Goal: Check status

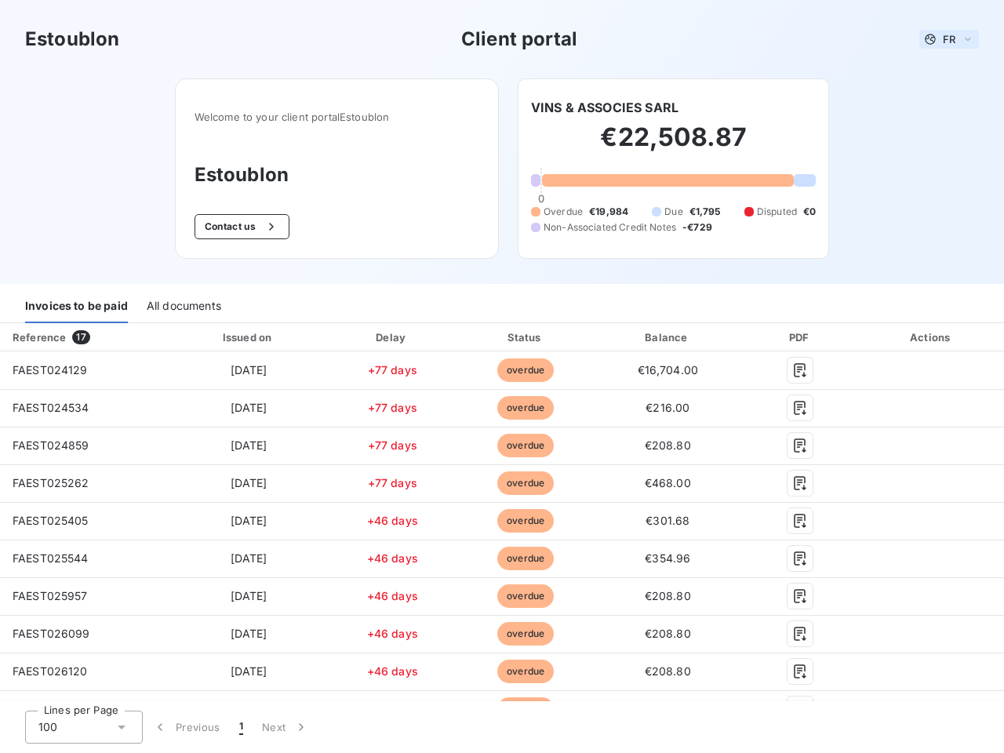
click at [943, 39] on span "FR" at bounding box center [949, 39] width 13 height 13
click at [233, 227] on button "Contact us" at bounding box center [242, 226] width 95 height 25
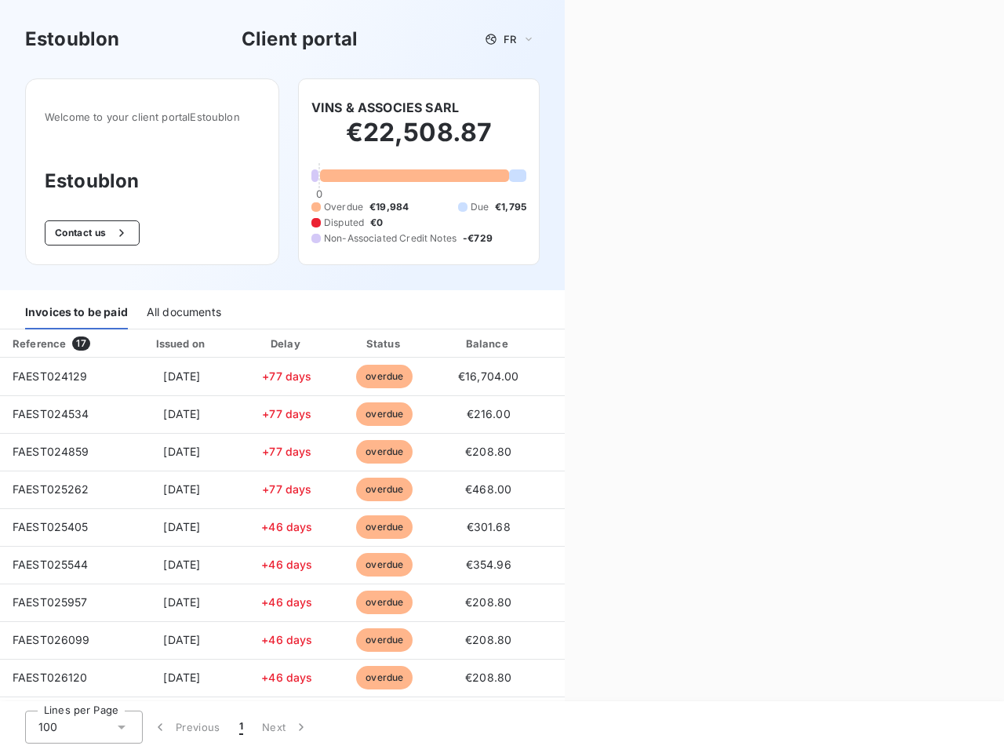
click at [76, 307] on div "Invoices to be paid" at bounding box center [76, 313] width 103 height 33
click at [183, 307] on div "All documents" at bounding box center [184, 313] width 75 height 33
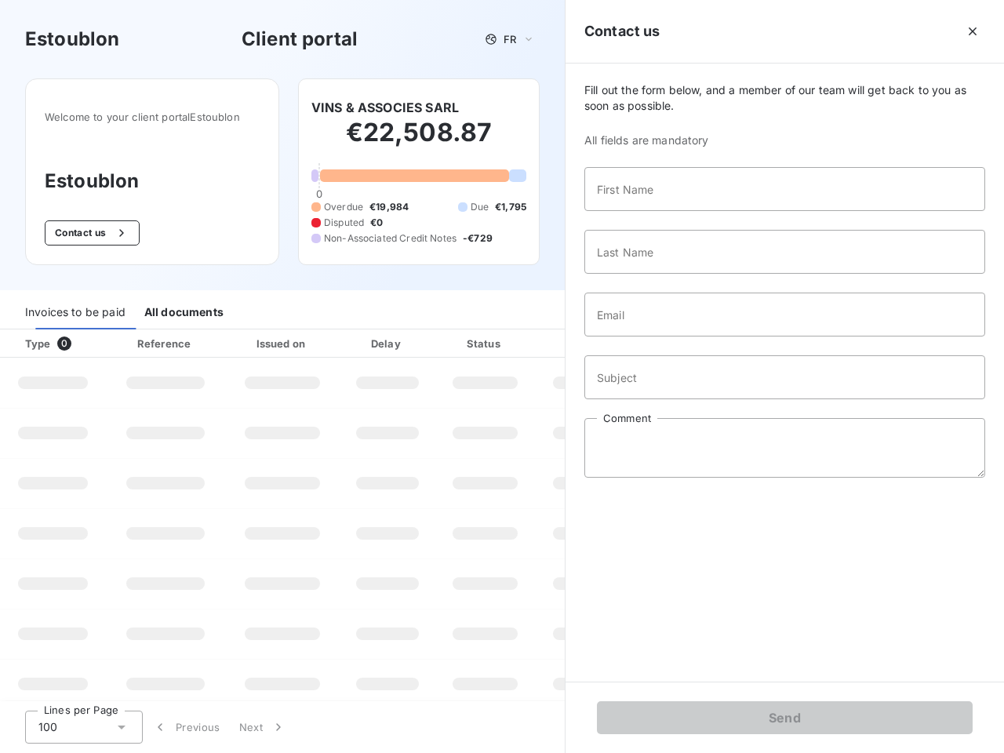
click at [83, 337] on div "Type 0" at bounding box center [59, 344] width 87 height 16
click at [245, 337] on div "Issued on" at bounding box center [282, 344] width 108 height 16
click at [387, 337] on div "Delay" at bounding box center [387, 344] width 89 height 16
